Goal: Browse casually

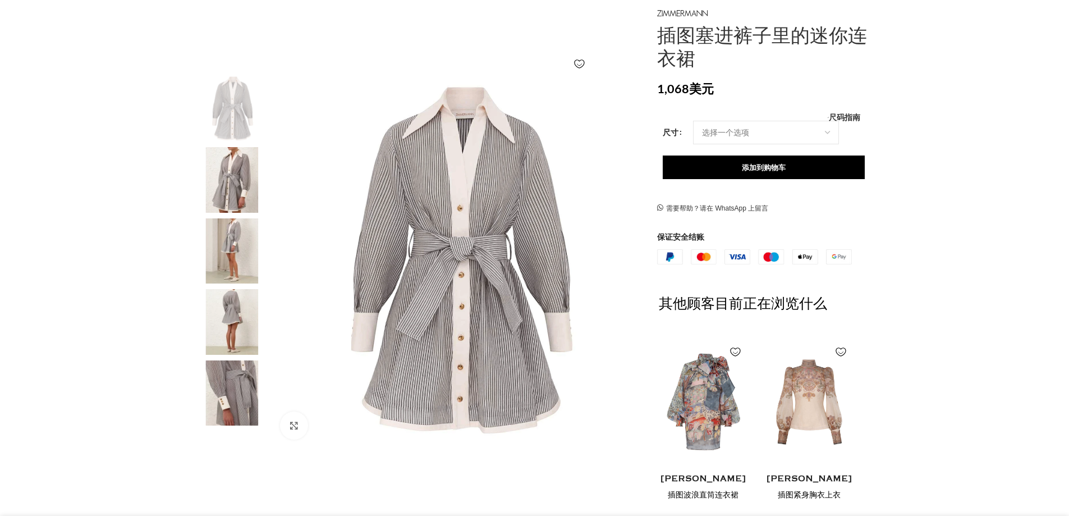
click at [229, 318] on img at bounding box center [231, 322] width 68 height 66
click at [238, 168] on img at bounding box center [231, 180] width 68 height 66
click at [249, 180] on img at bounding box center [231, 180] width 68 height 66
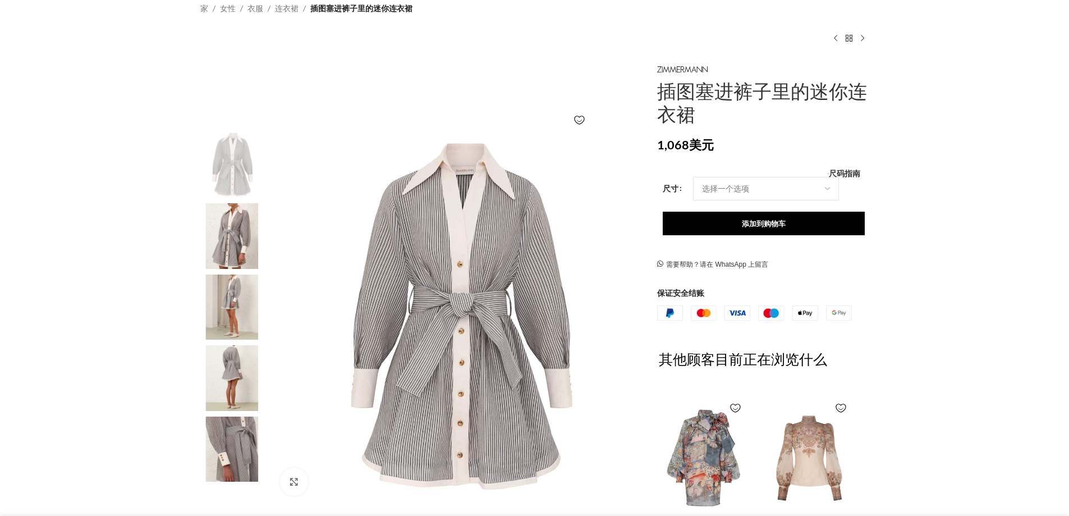
scroll to position [0, 355]
click at [238, 239] on img at bounding box center [231, 236] width 68 height 66
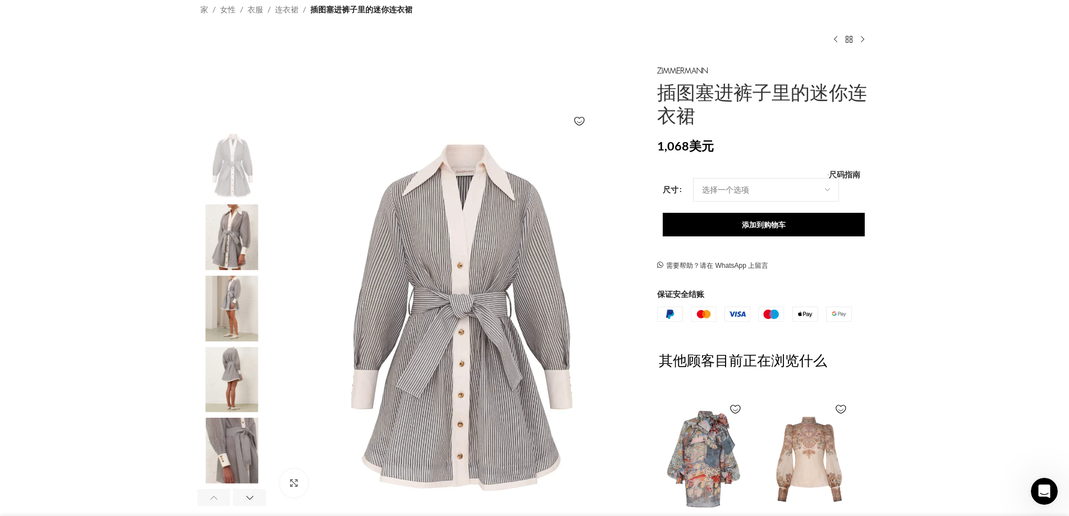
scroll to position [0, 0]
click at [241, 233] on img "2 / 6" at bounding box center [231, 237] width 68 height 66
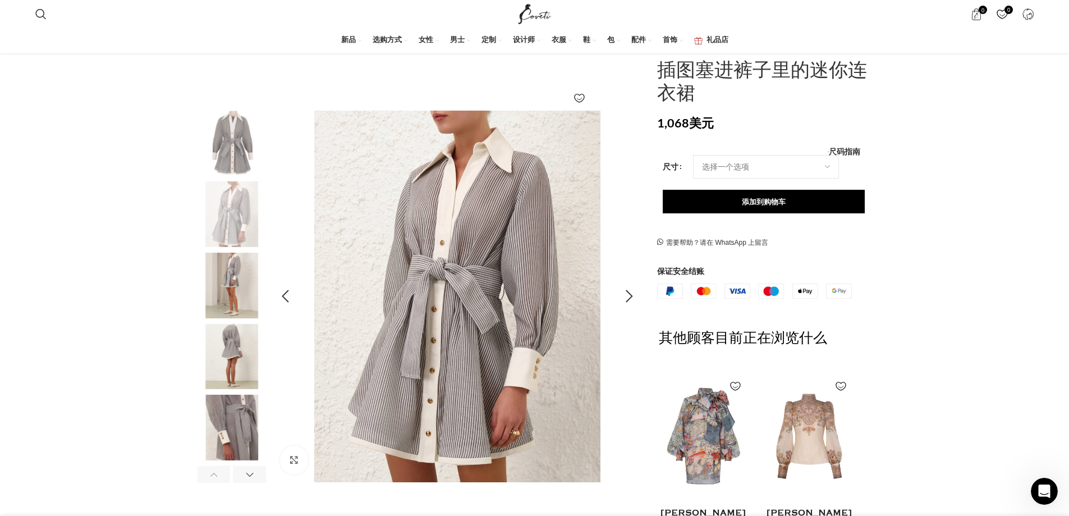
scroll to position [224, 0]
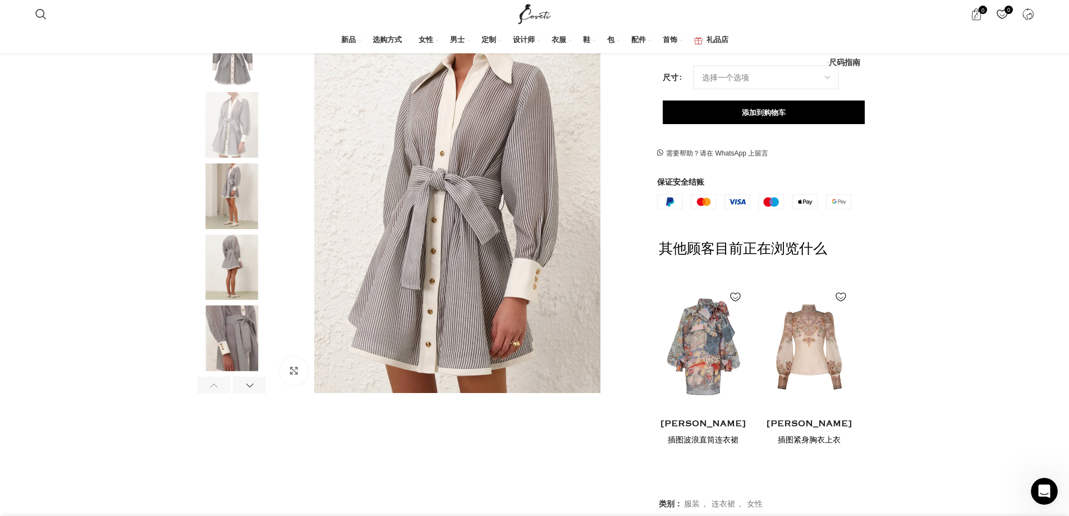
click at [215, 313] on img "5 / 6" at bounding box center [231, 338] width 68 height 66
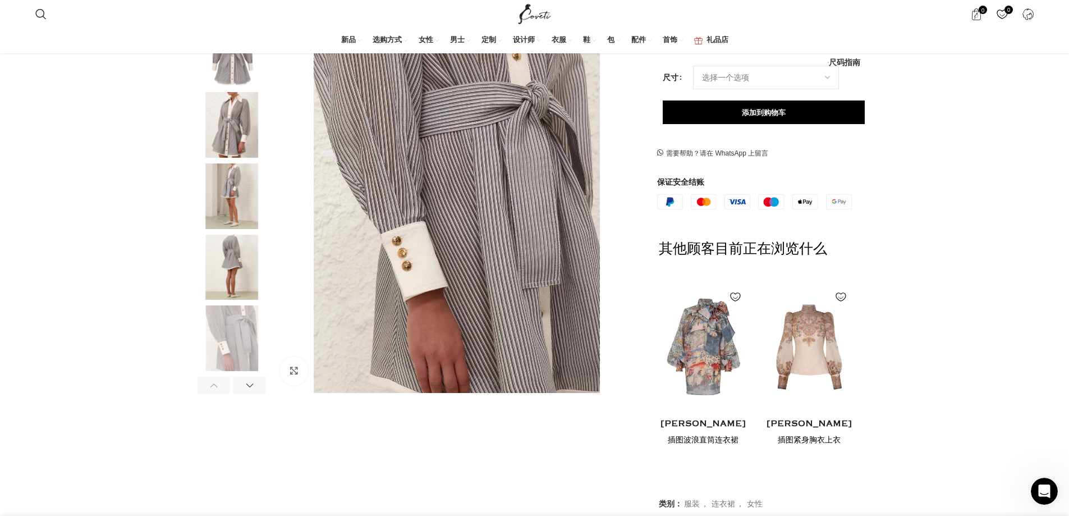
click at [215, 313] on img "5 / 6" at bounding box center [231, 338] width 68 height 66
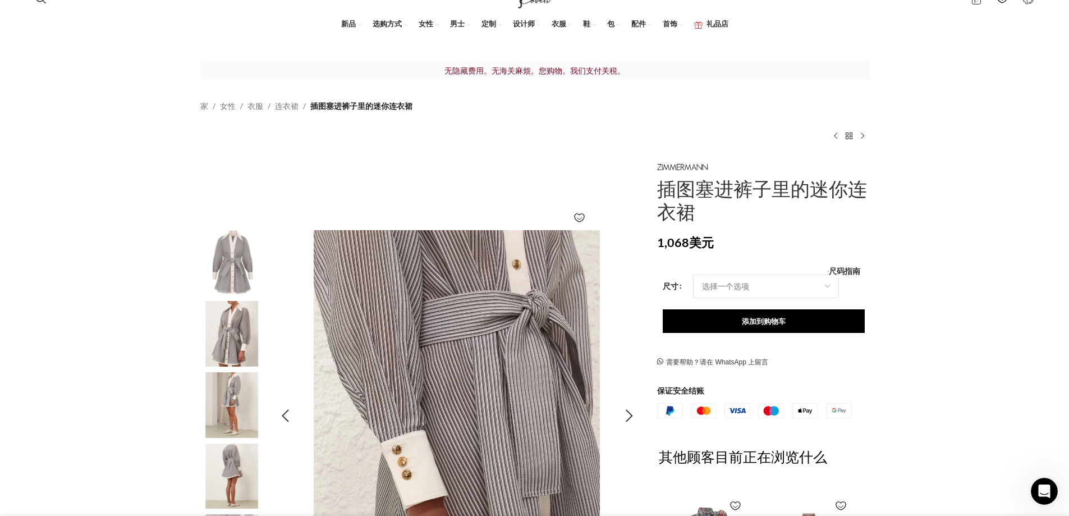
scroll to position [0, 0]
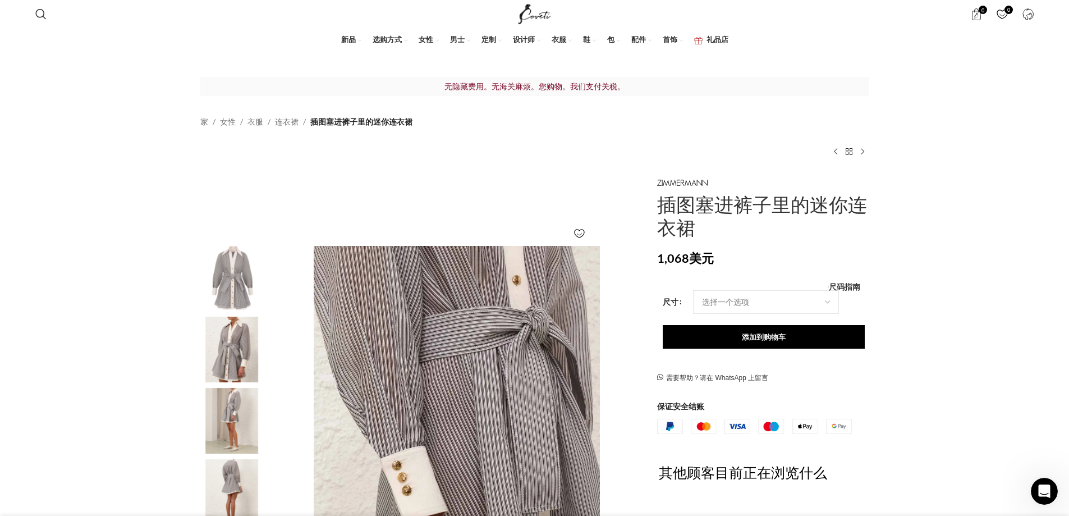
click at [238, 274] on img "1 / 6" at bounding box center [231, 279] width 68 height 66
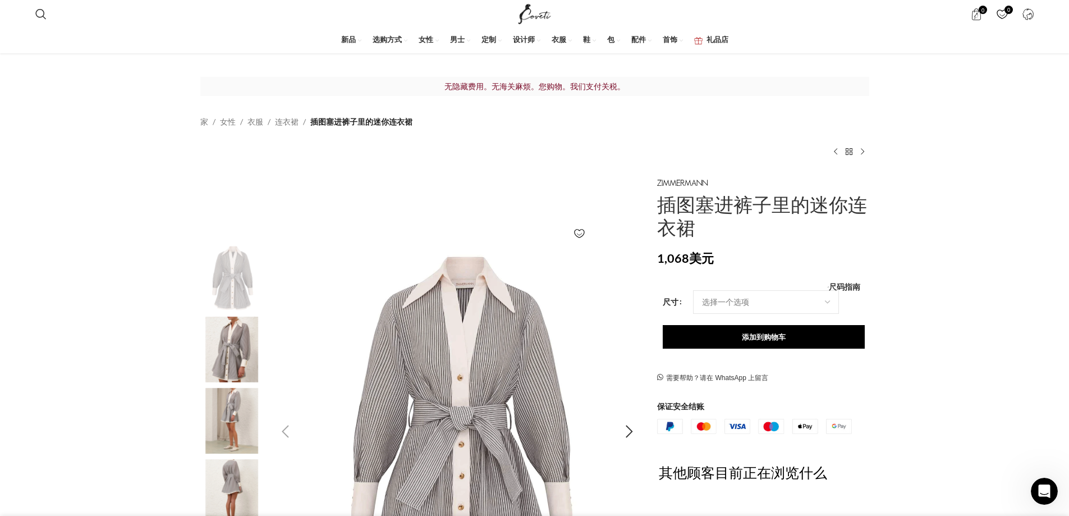
scroll to position [168, 0]
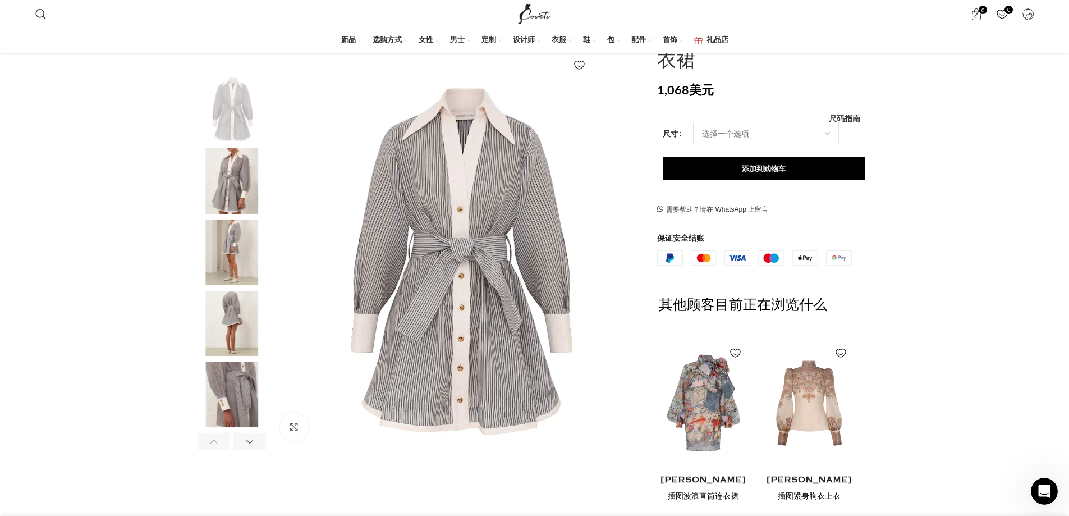
click at [215, 301] on img "4 / 6" at bounding box center [231, 324] width 68 height 66
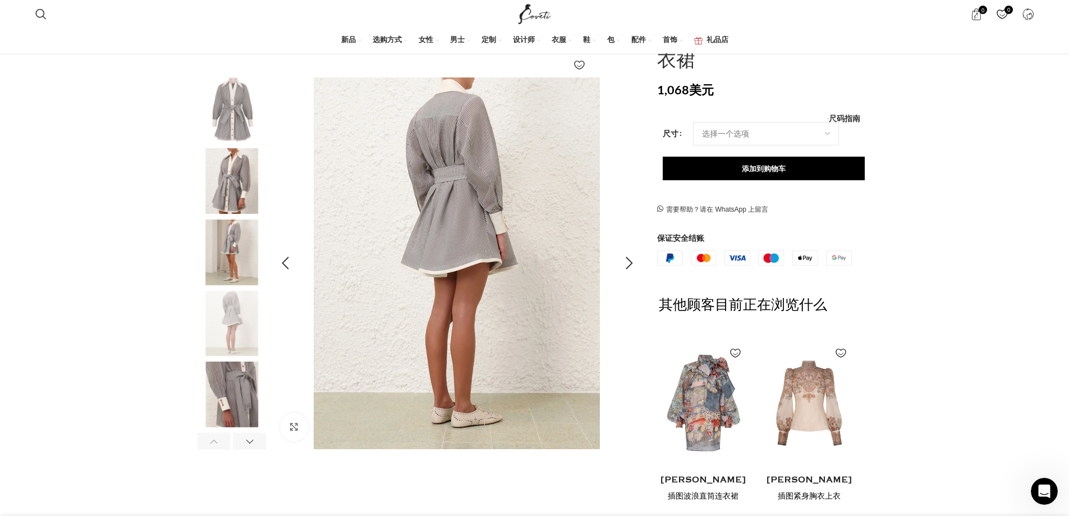
scroll to position [0, 1417]
